Goal: Information Seeking & Learning: Find specific fact

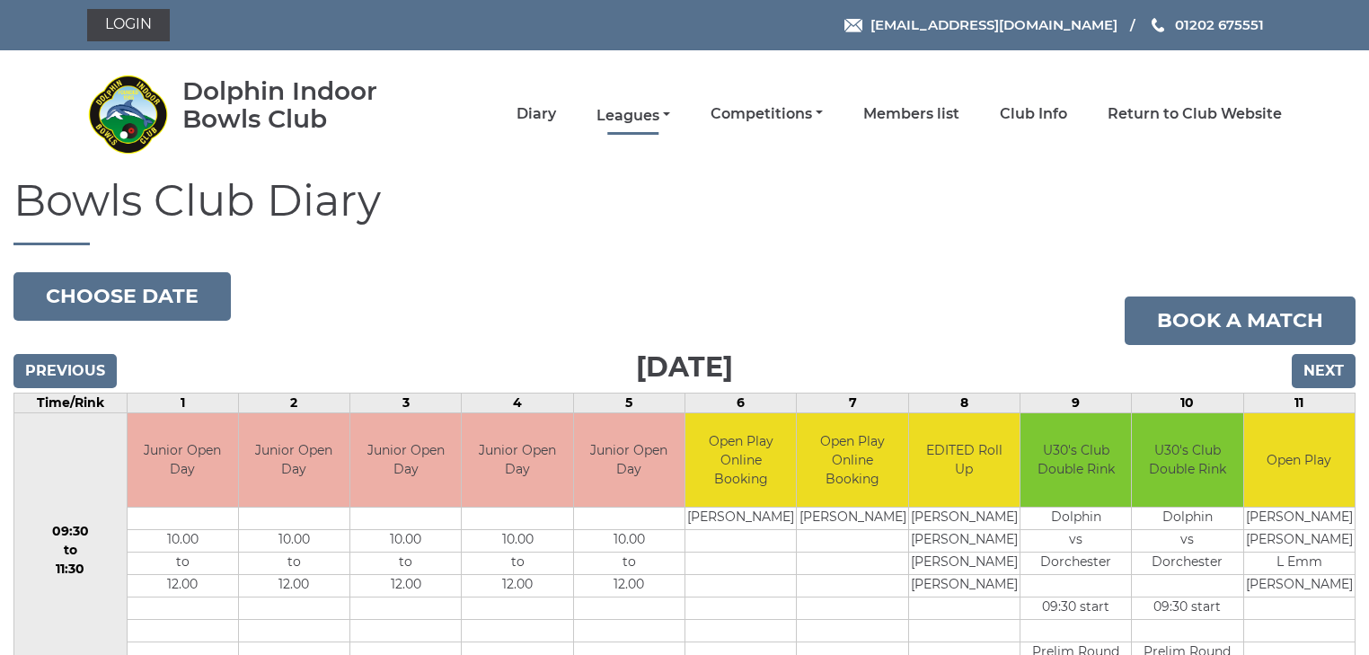
click at [654, 107] on link "Leagues" at bounding box center [633, 116] width 74 height 20
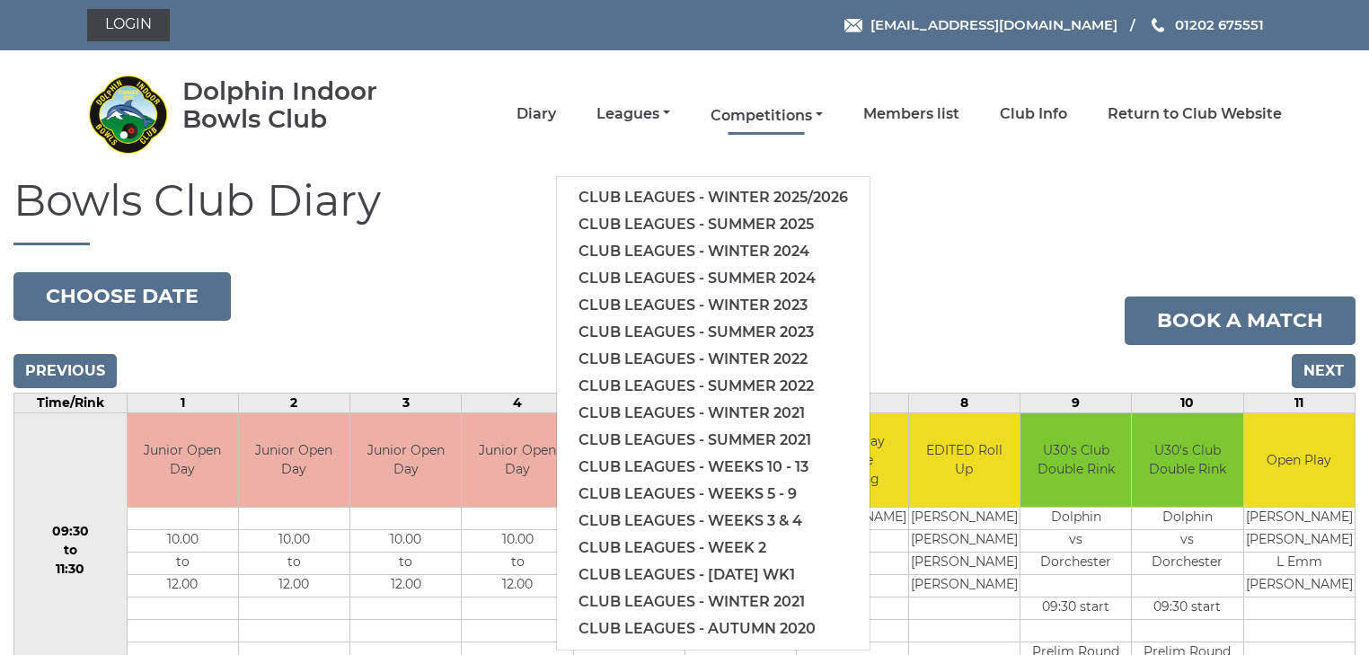
click at [769, 111] on link "Competitions" at bounding box center [766, 116] width 112 height 20
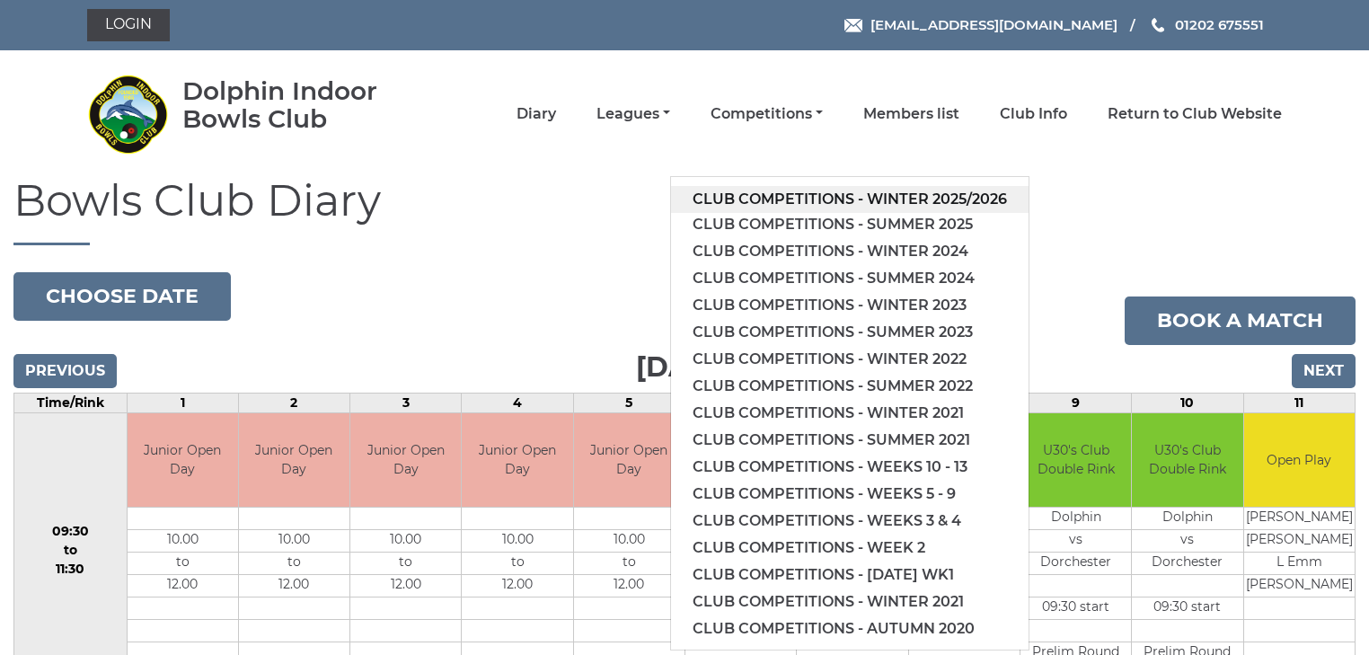
click at [786, 196] on link "Club competitions - Winter 2025/2026" at bounding box center [849, 199] width 357 height 27
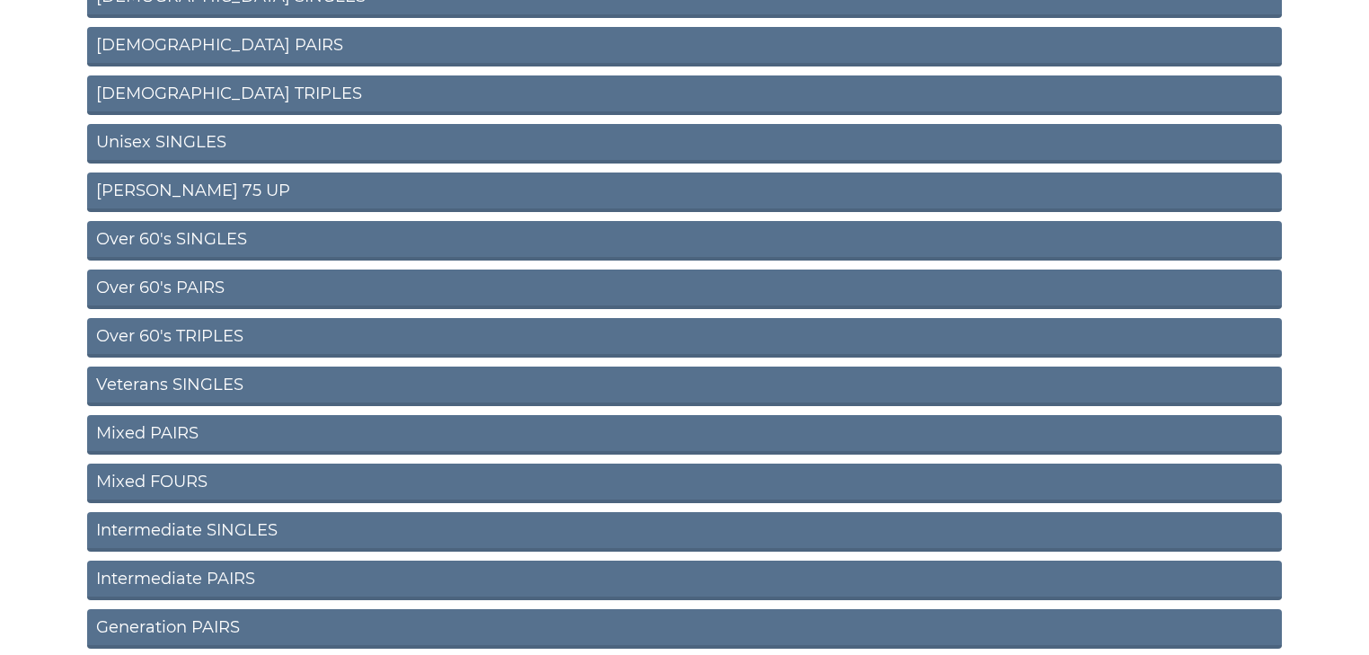
scroll to position [503, 0]
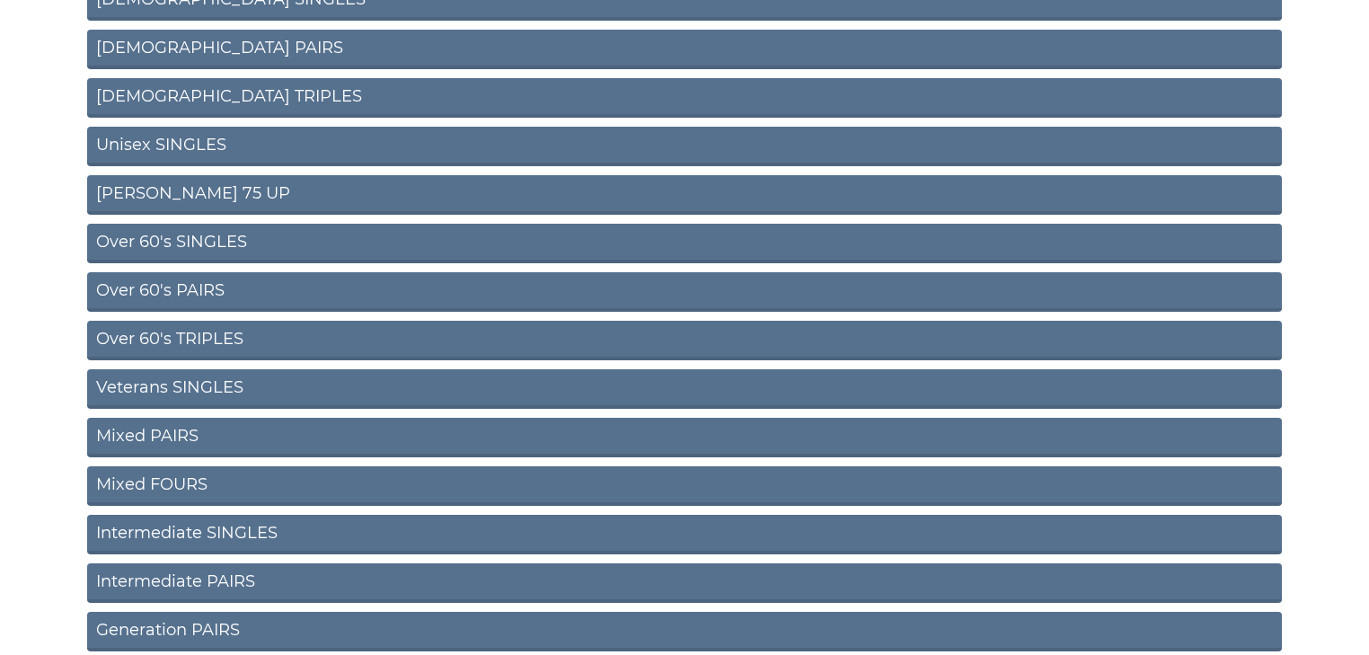
click at [173, 192] on link "Ron Jeffery 75 UP" at bounding box center [684, 195] width 1195 height 40
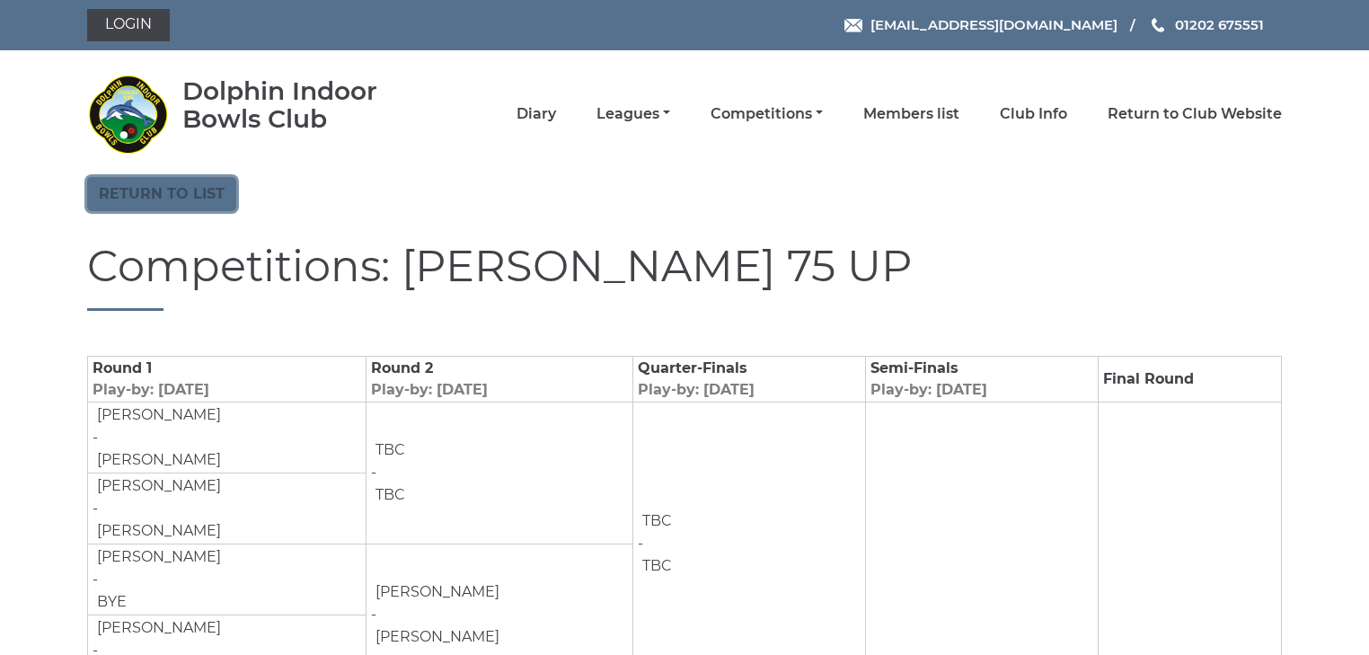
click at [226, 186] on link "Return to list" at bounding box center [161, 194] width 149 height 34
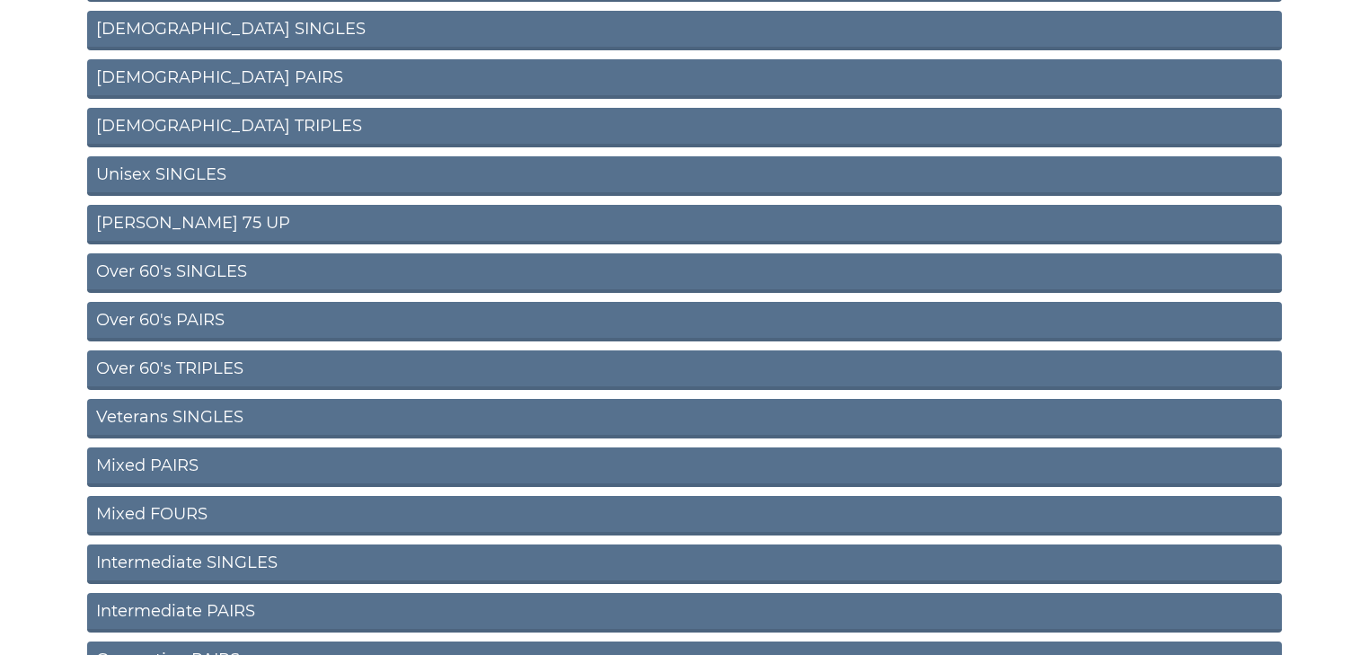
scroll to position [647, 0]
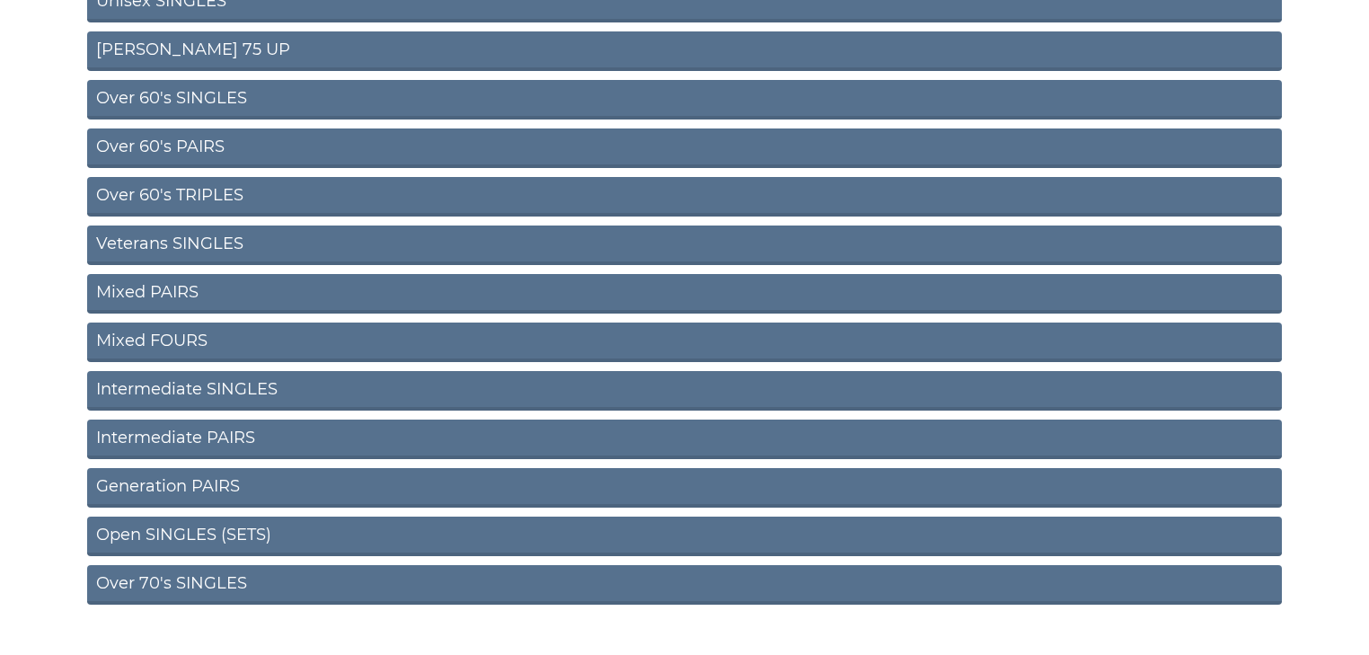
click at [201, 586] on link "Over 70's SINGLES" at bounding box center [684, 585] width 1195 height 40
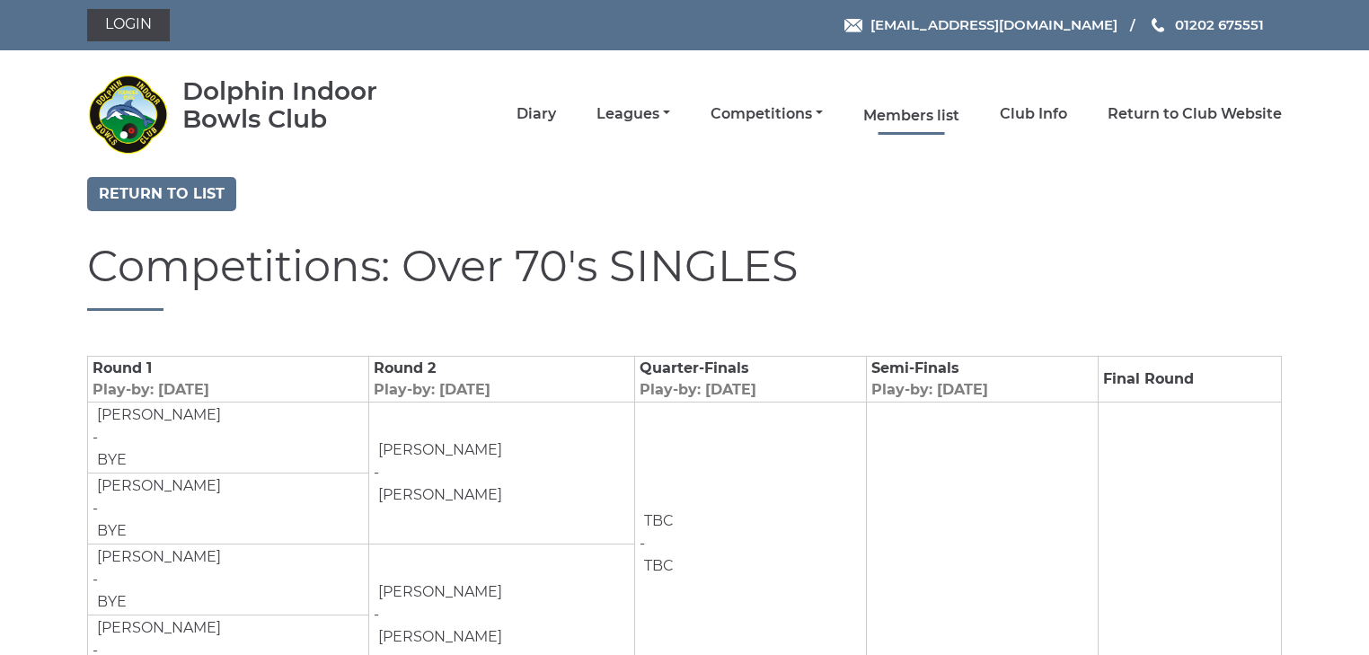
click at [913, 112] on link "Members list" at bounding box center [911, 116] width 96 height 20
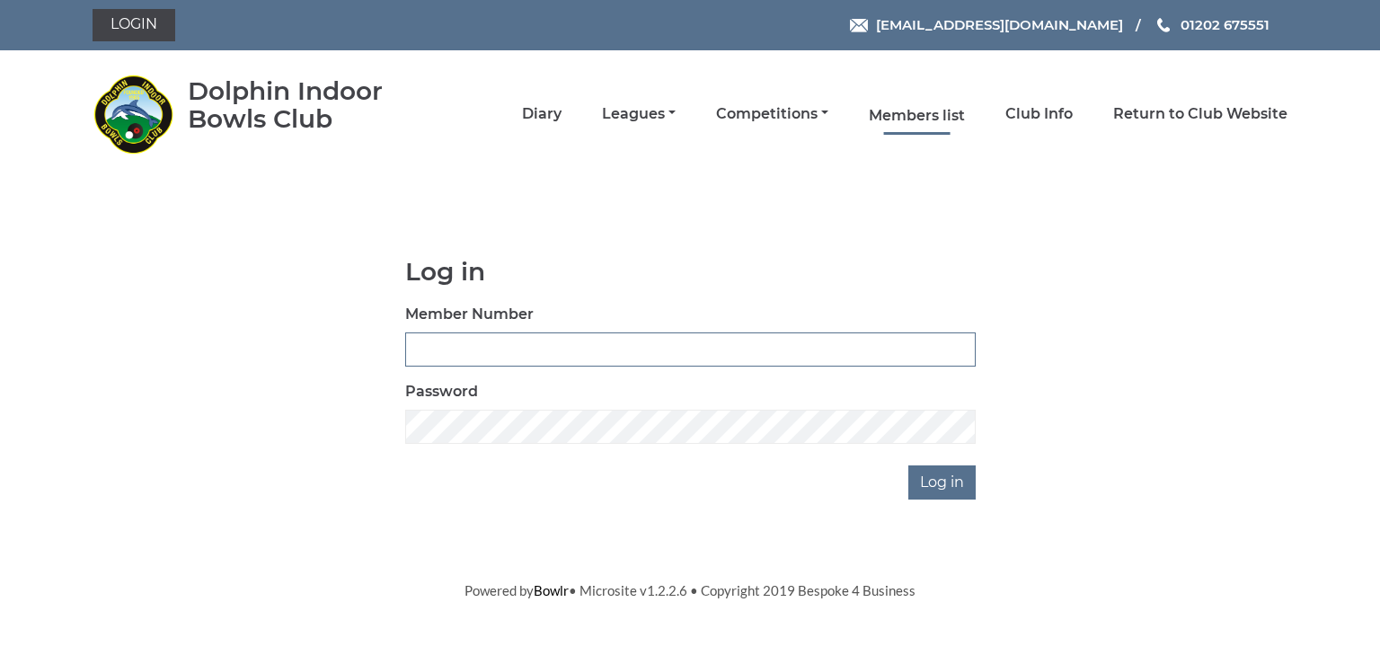
type input "2644"
click at [931, 109] on link "Members list" at bounding box center [917, 116] width 96 height 20
type input "2644"
click at [955, 481] on input "Log in" at bounding box center [941, 482] width 67 height 34
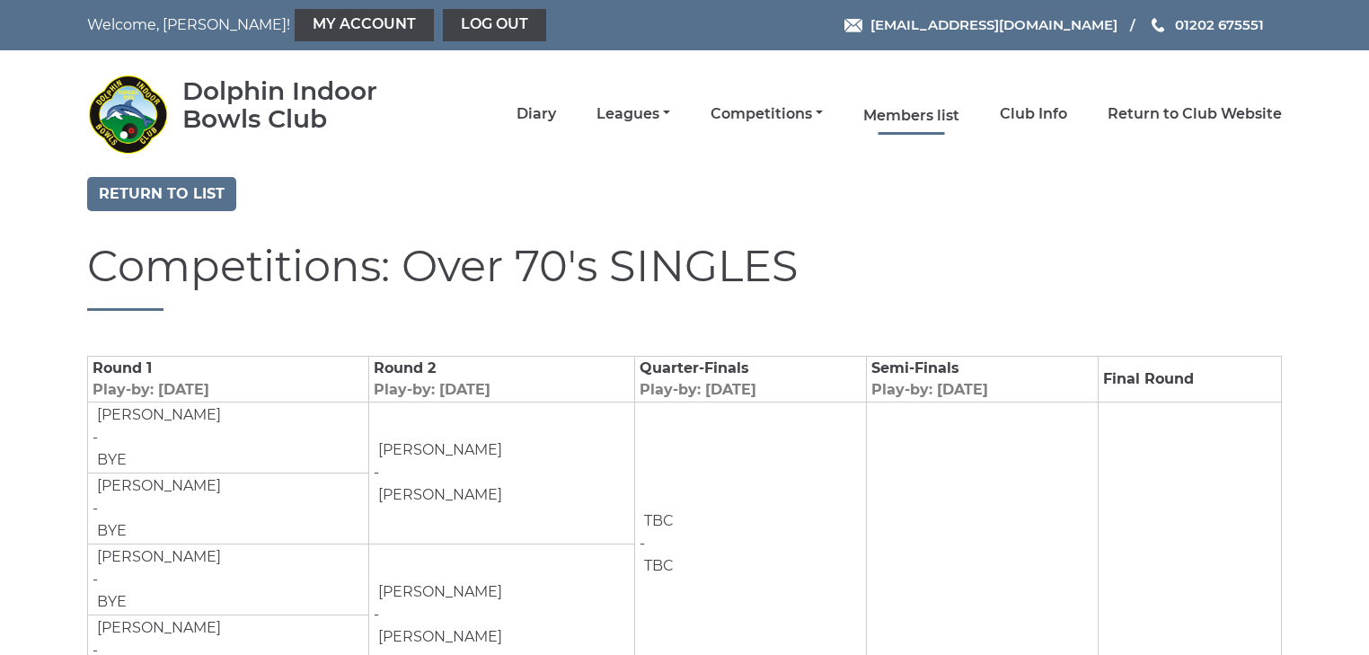
click at [912, 108] on link "Members list" at bounding box center [911, 116] width 96 height 20
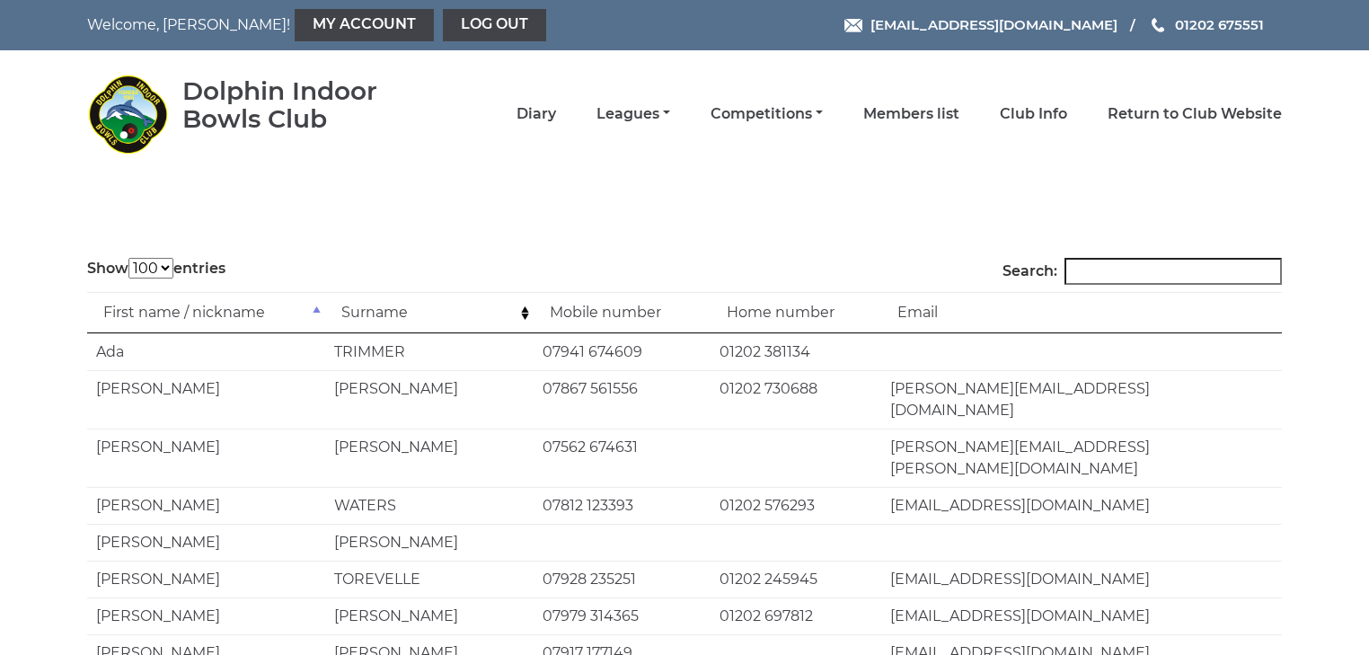
select select "100"
click at [1110, 274] on input "Search:" at bounding box center [1172, 271] width 217 height 27
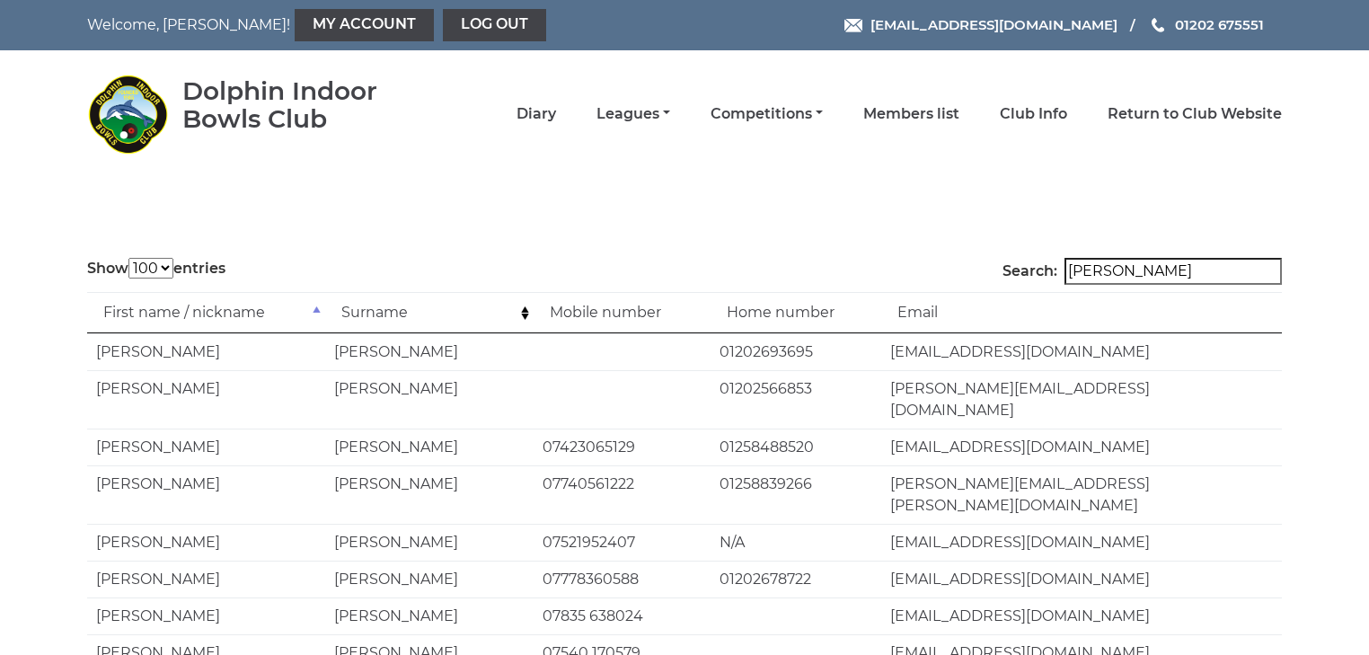
type input "robert"
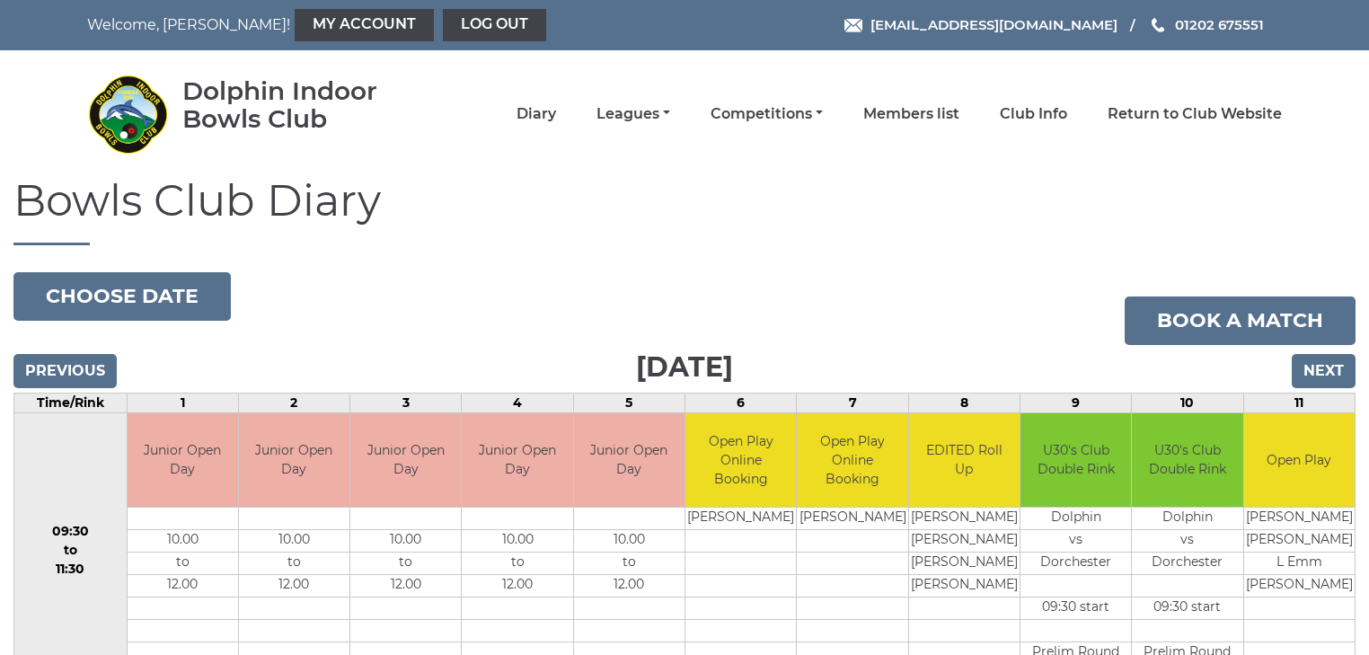
click at [651, 111] on link "Leagues" at bounding box center [633, 114] width 74 height 20
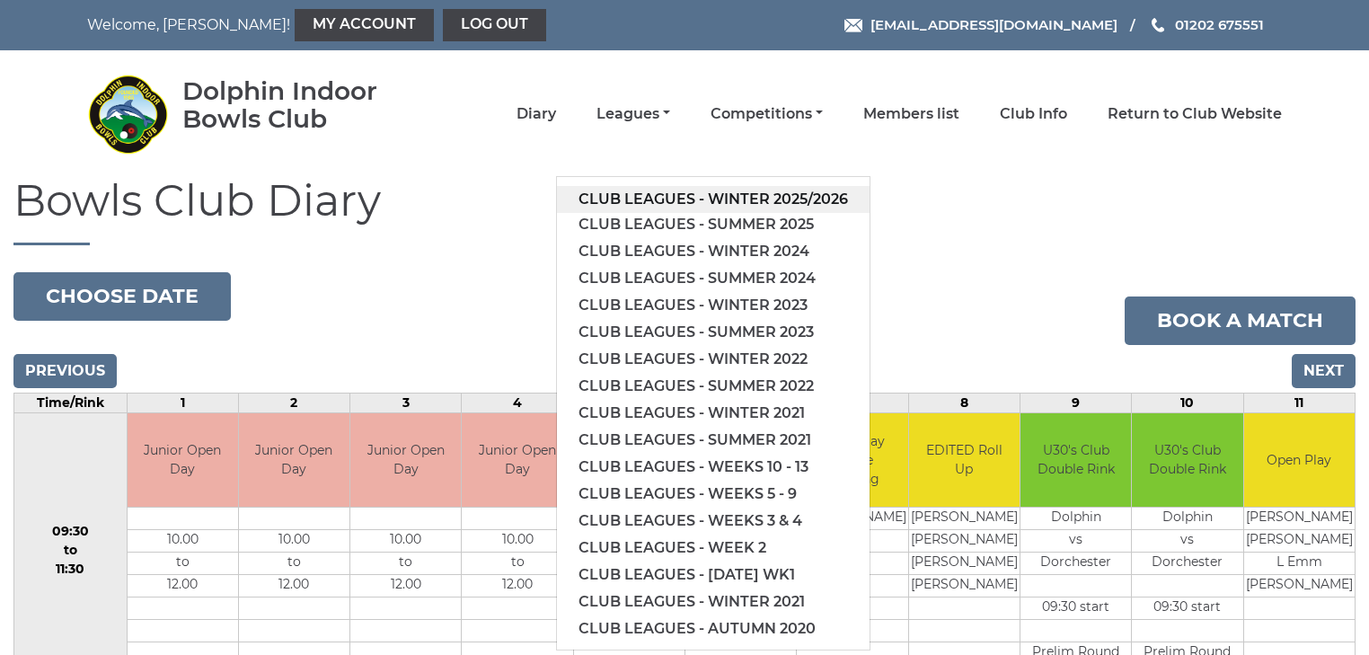
click at [657, 191] on link "Club leagues - Winter 2025/2026" at bounding box center [713, 199] width 313 height 27
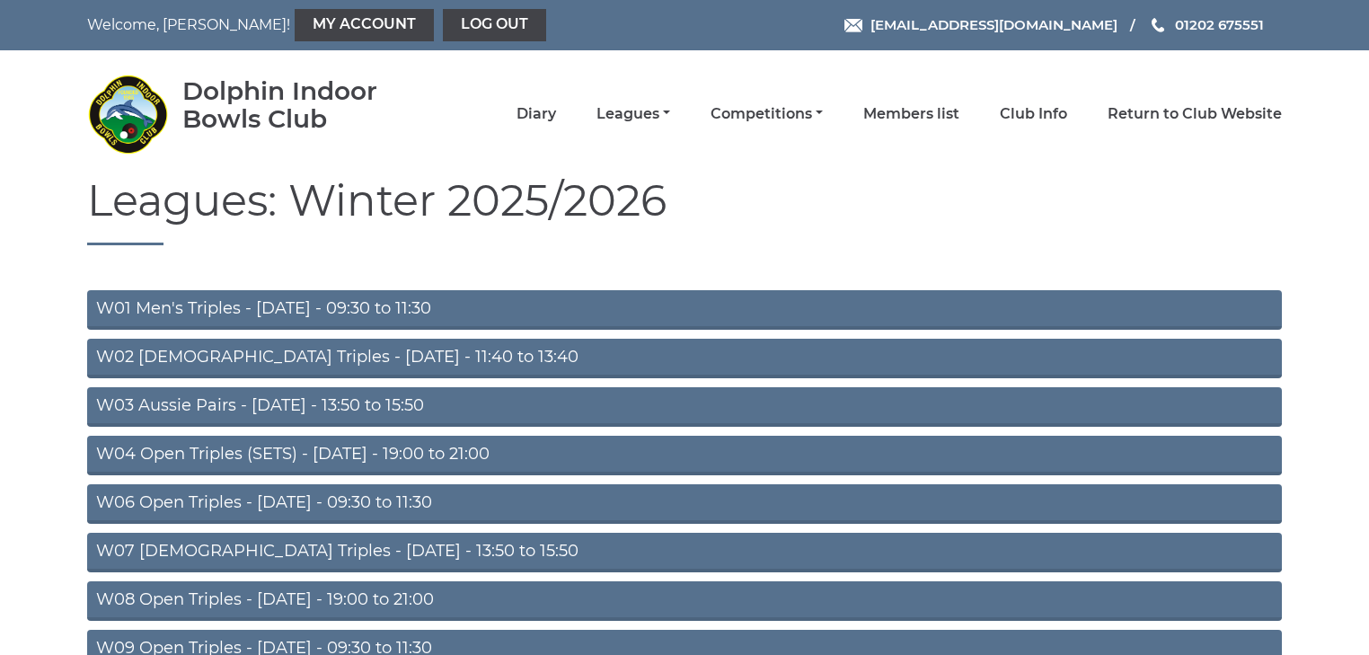
click at [304, 406] on link "W03 Aussie Pairs - [DATE] - 13:50 to 15:50" at bounding box center [684, 407] width 1195 height 40
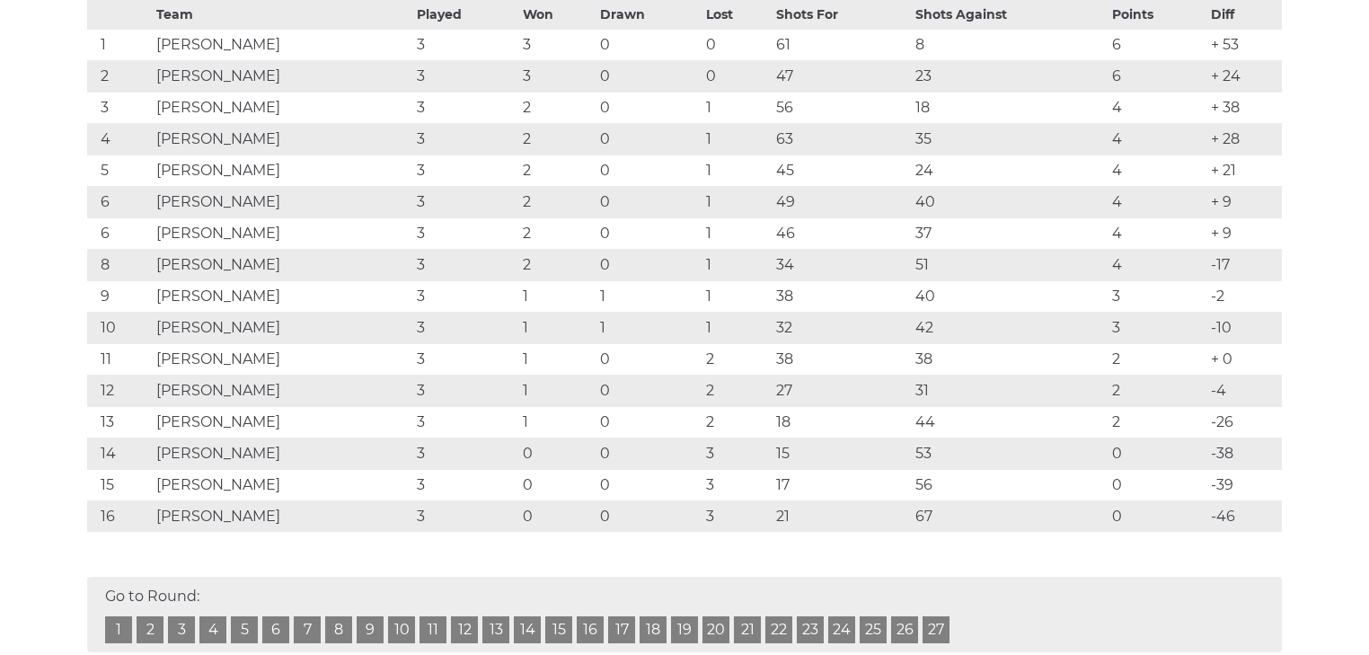
scroll to position [359, 0]
